Goal: Check status: Check status

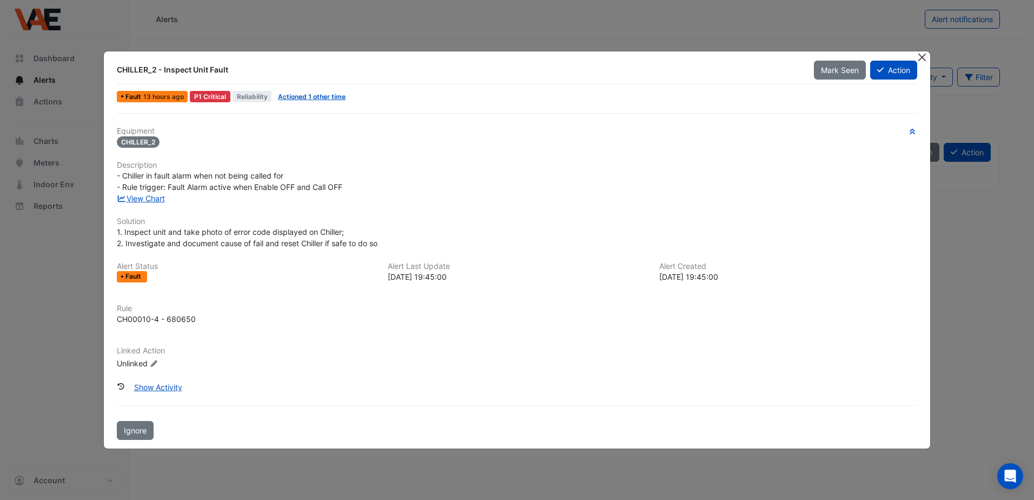
click at [920, 59] on button "Close" at bounding box center [921, 56] width 11 height 11
click at [921, 54] on button "Close" at bounding box center [921, 56] width 11 height 11
